Goal: Information Seeking & Learning: Learn about a topic

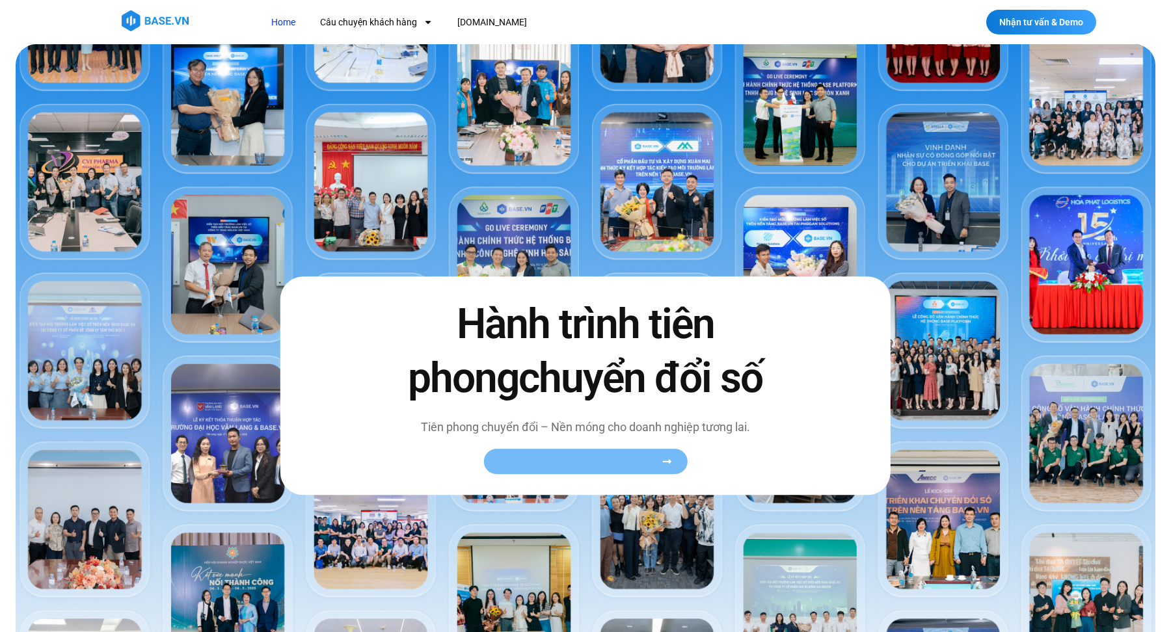
click at [639, 457] on span "Xem toàn bộ câu chuyện khách hàng" at bounding box center [578, 462] width 159 height 10
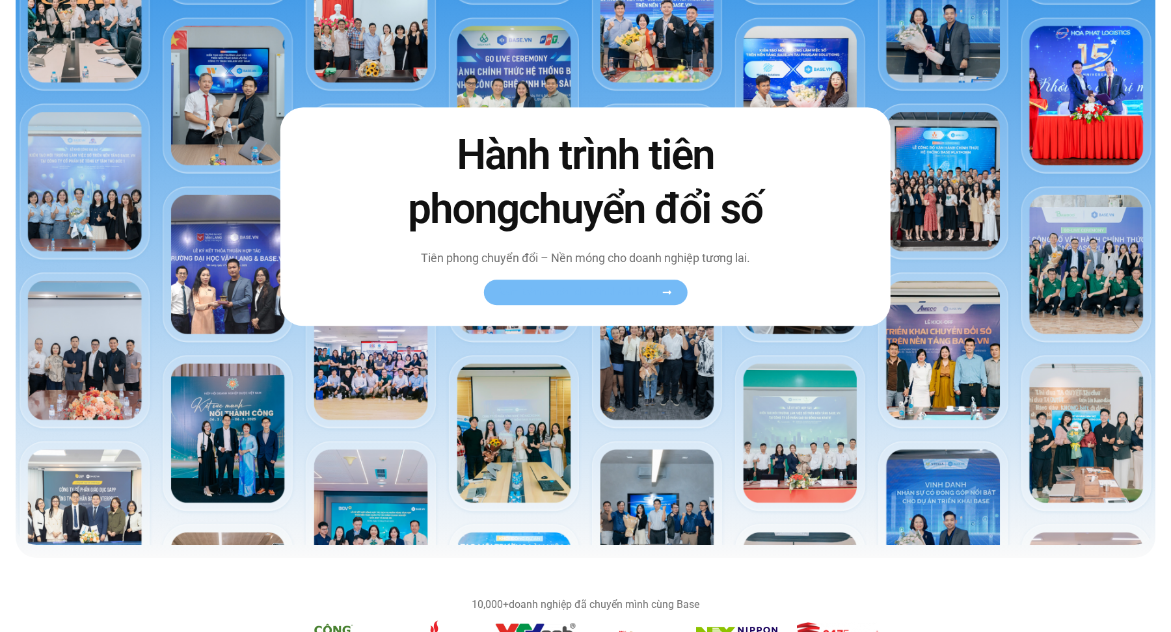
scroll to position [223, 0]
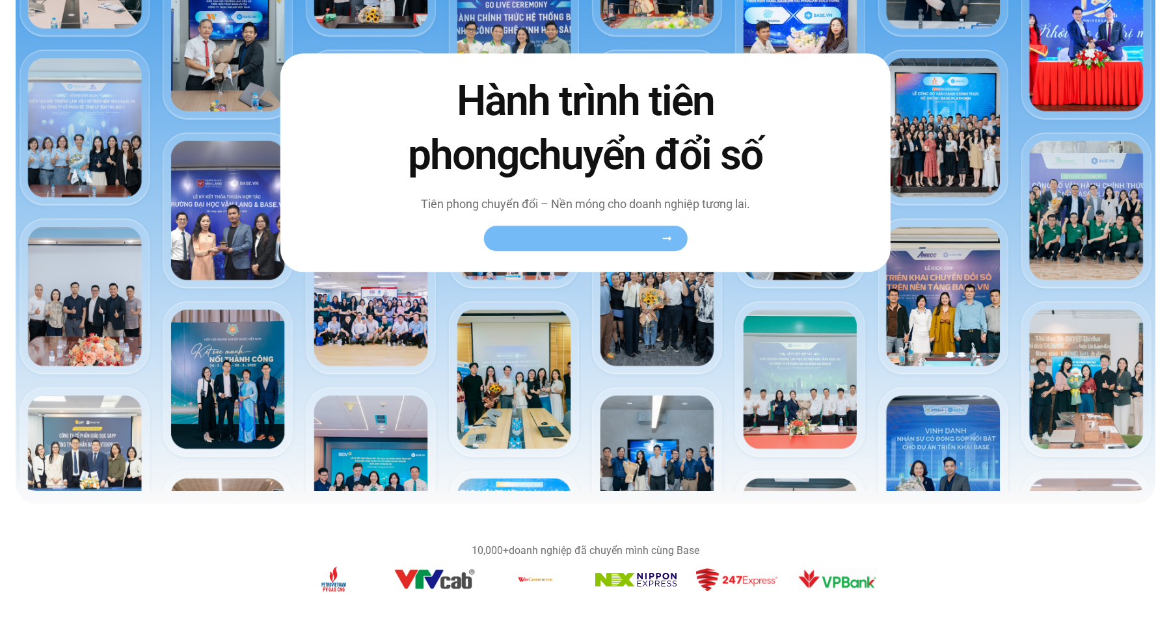
click at [703, 576] on img "11 / 14" at bounding box center [736, 579] width 81 height 23
click at [648, 234] on span "Xem toàn bộ câu chuyện khách hàng" at bounding box center [578, 238] width 159 height 10
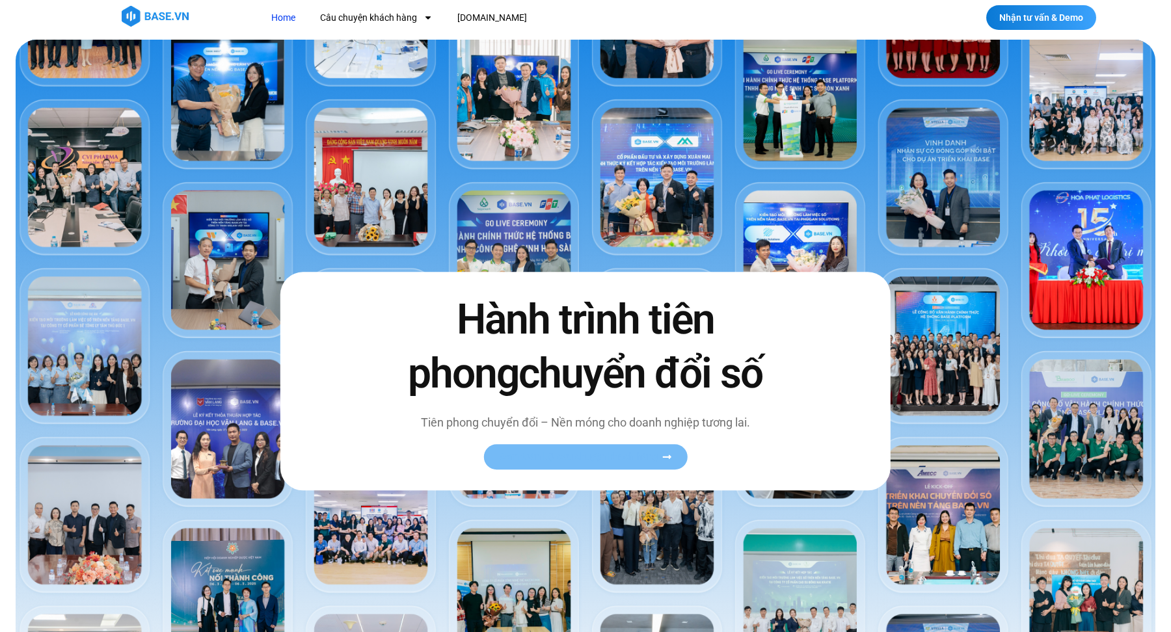
scroll to position [0, 0]
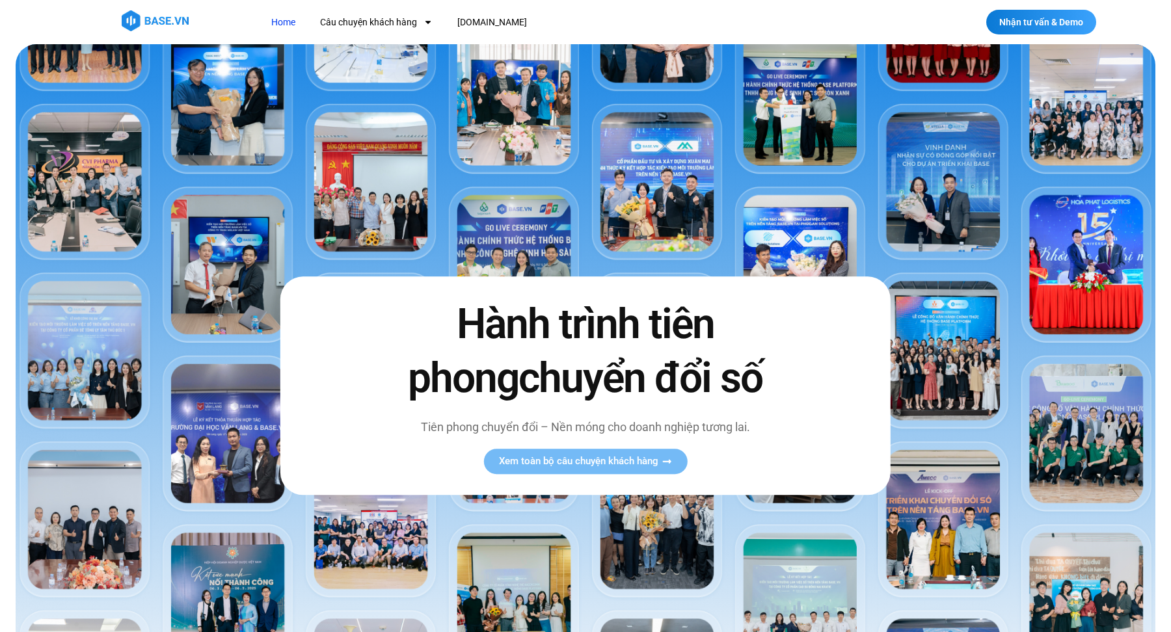
click at [503, 191] on img at bounding box center [585, 379] width 1139 height 670
click at [512, 233] on img at bounding box center [585, 379] width 1139 height 670
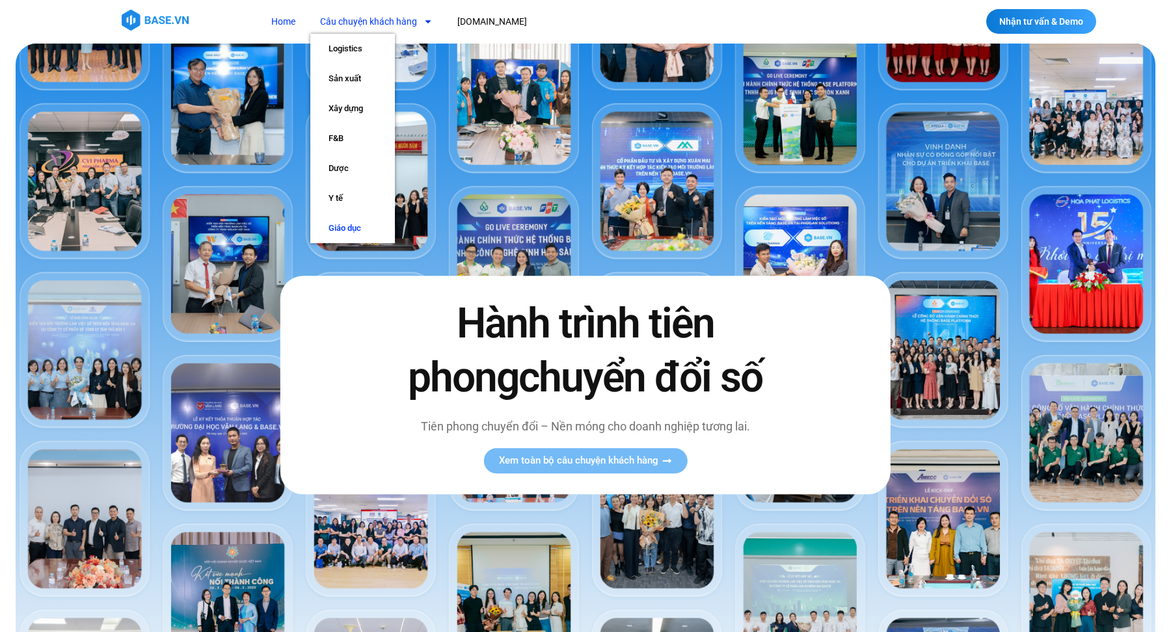
click at [345, 224] on link "Giáo dục" at bounding box center [352, 228] width 85 height 30
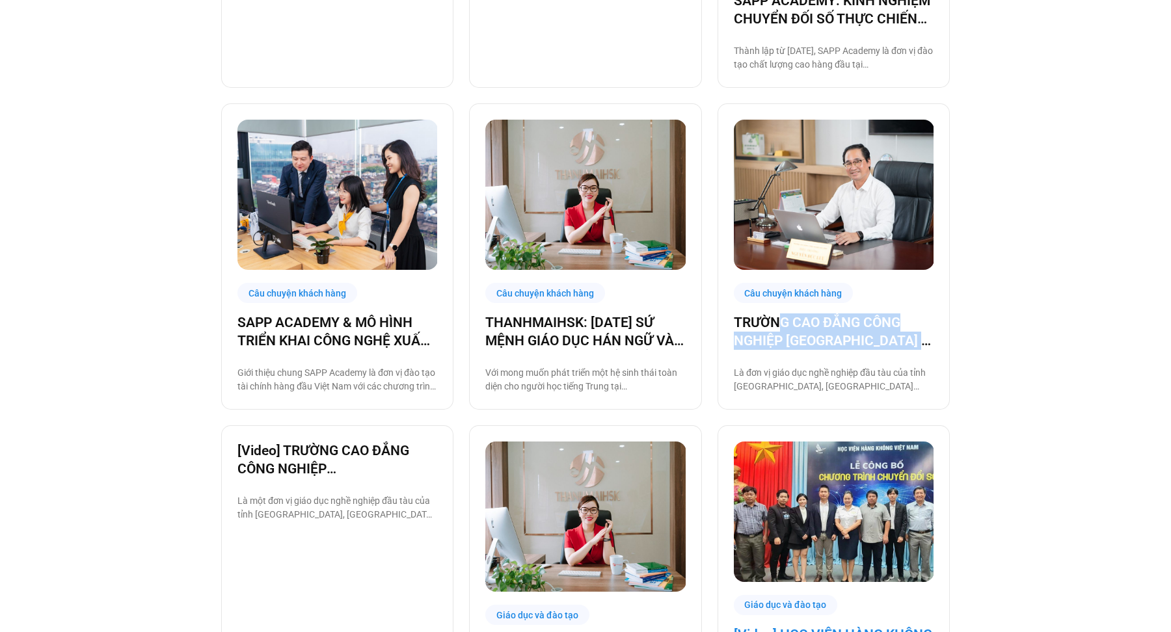
scroll to position [648, 0]
click at [862, 323] on link "TRƯỜNG CAO ĐẲNG CÔNG NGHIỆP [GEOGRAPHIC_DATA] – ĐƠN VỊ GIÁO DỤC CÔNG TIÊN PHONG…" at bounding box center [834, 332] width 200 height 36
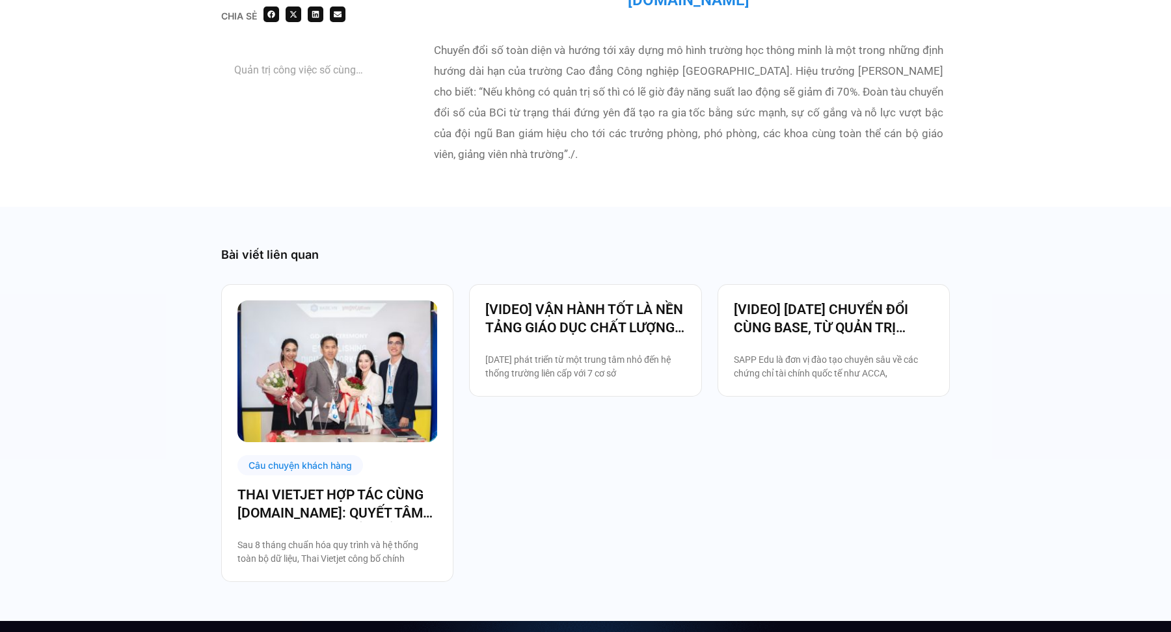
scroll to position [3180, 0]
